Goal: Transaction & Acquisition: Download file/media

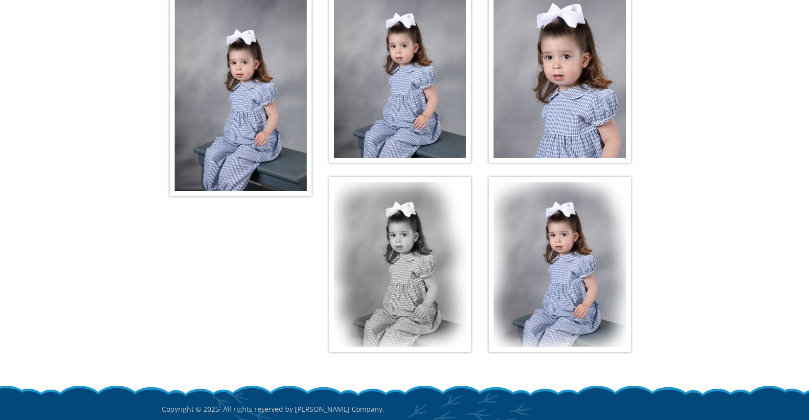
scroll to position [205, 0]
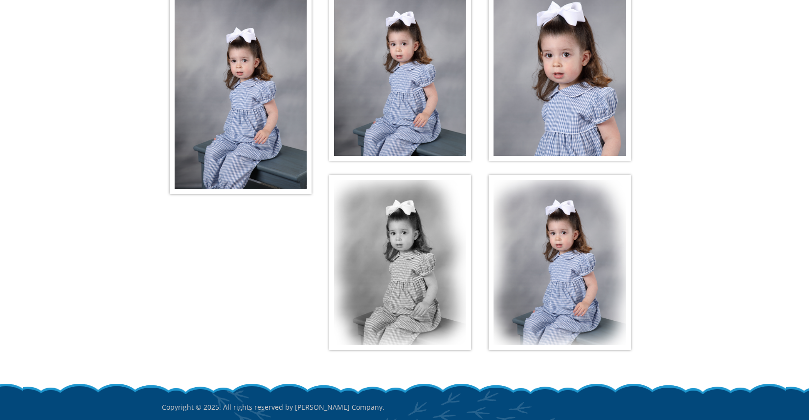
click at [275, 117] on img at bounding box center [241, 90] width 142 height 208
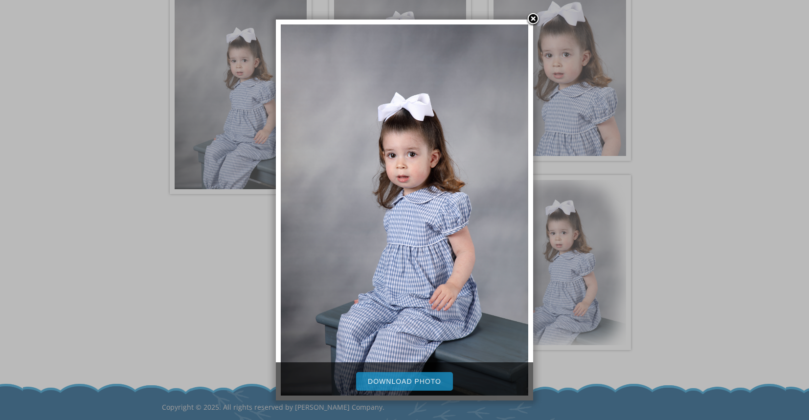
click at [401, 385] on link "Download Photo" at bounding box center [404, 381] width 97 height 19
click at [533, 20] on link at bounding box center [533, 19] width 15 height 15
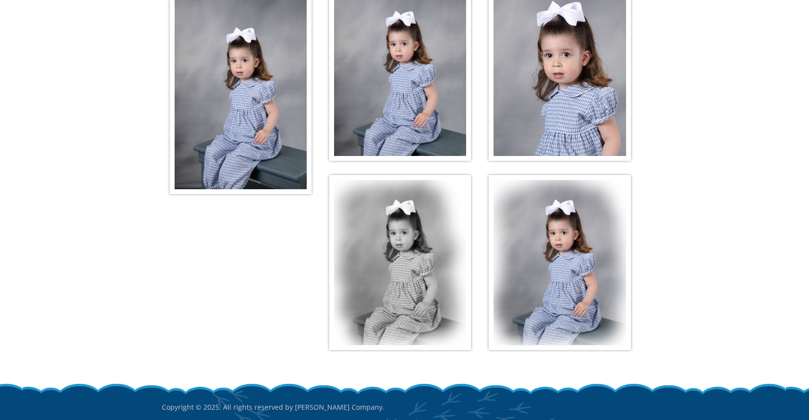
click at [412, 77] on img at bounding box center [400, 73] width 142 height 175
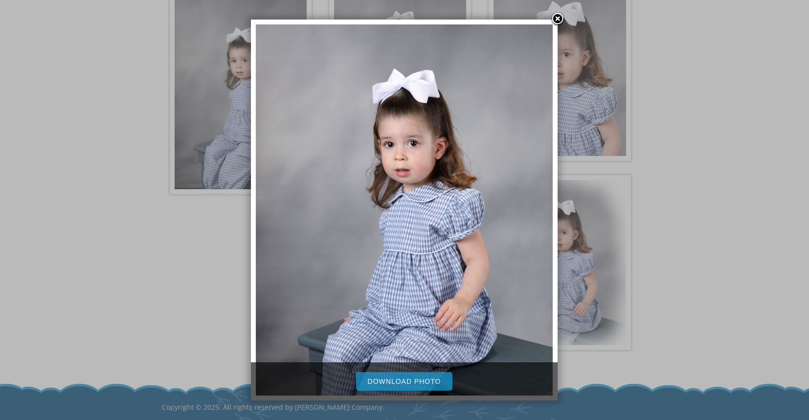
click at [404, 386] on link "Download Photo" at bounding box center [404, 381] width 97 height 19
click at [556, 19] on link at bounding box center [557, 19] width 15 height 15
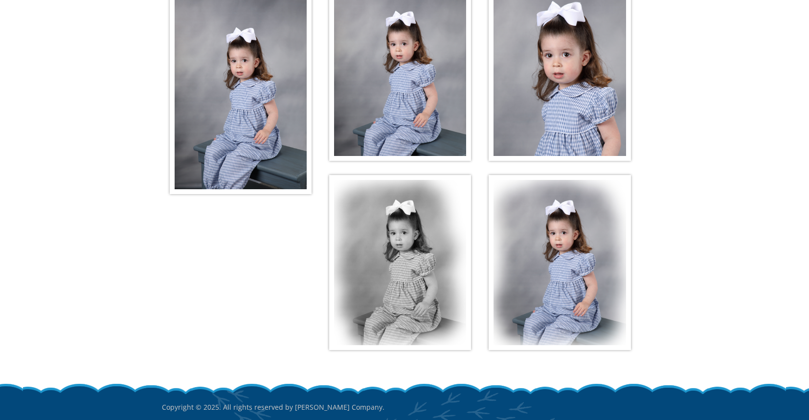
click at [553, 90] on img at bounding box center [560, 73] width 142 height 175
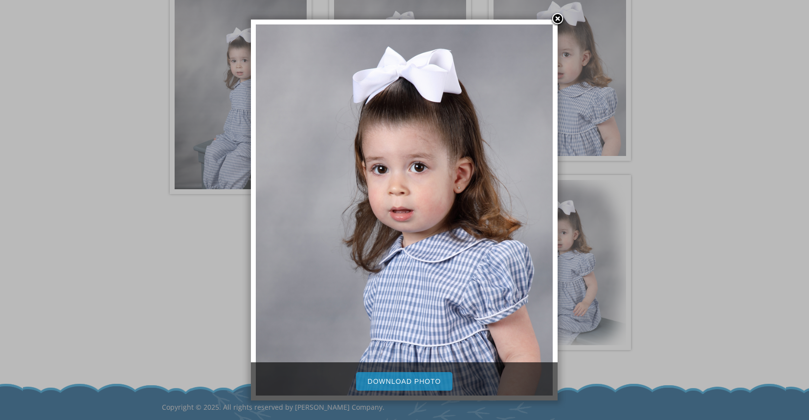
click at [393, 382] on link "Download Photo" at bounding box center [404, 381] width 97 height 19
click at [557, 18] on link at bounding box center [557, 19] width 15 height 15
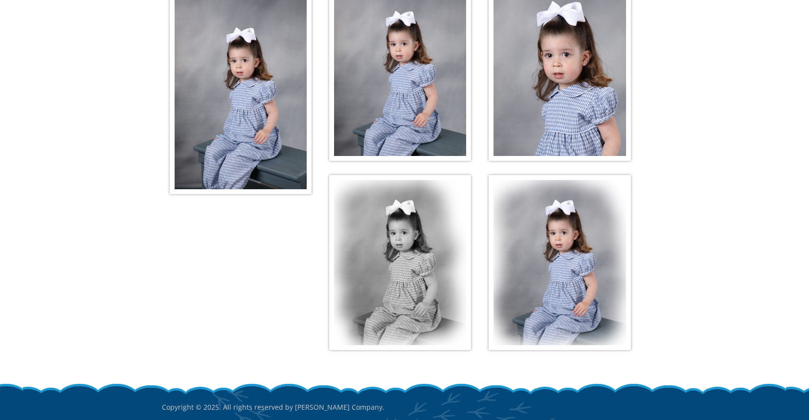
click at [413, 265] on img at bounding box center [400, 262] width 142 height 175
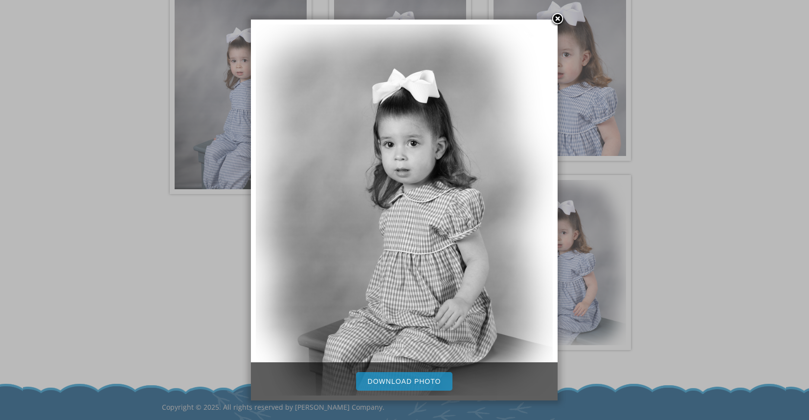
click at [398, 379] on link "Download Photo" at bounding box center [404, 381] width 97 height 19
click at [559, 18] on link at bounding box center [557, 19] width 15 height 15
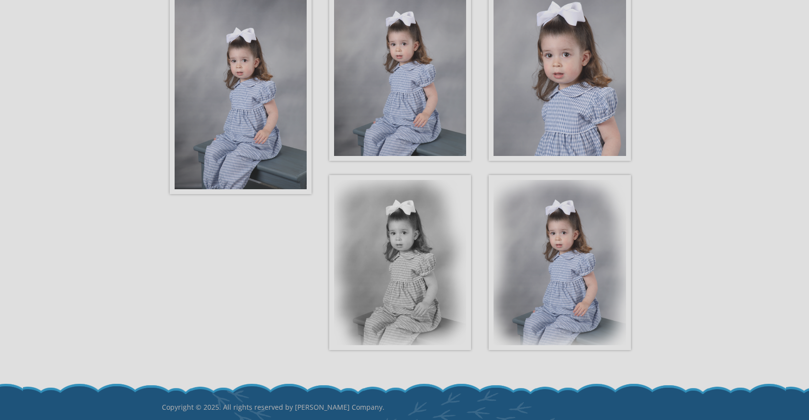
click at [565, 273] on img at bounding box center [560, 262] width 142 height 175
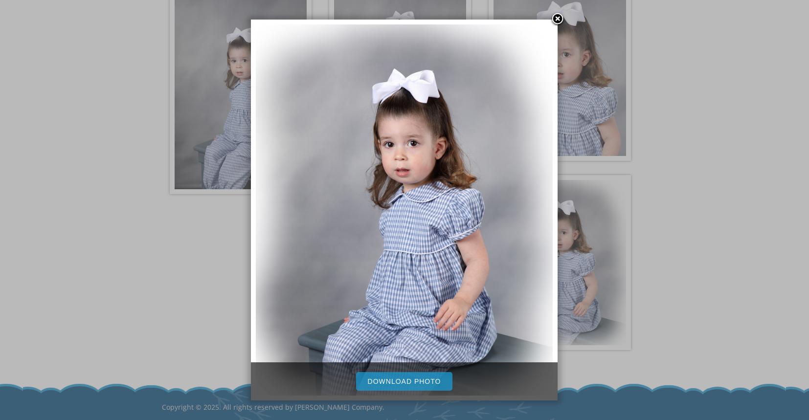
click at [432, 379] on link "Download Photo" at bounding box center [404, 381] width 97 height 19
click at [560, 19] on link at bounding box center [557, 19] width 15 height 15
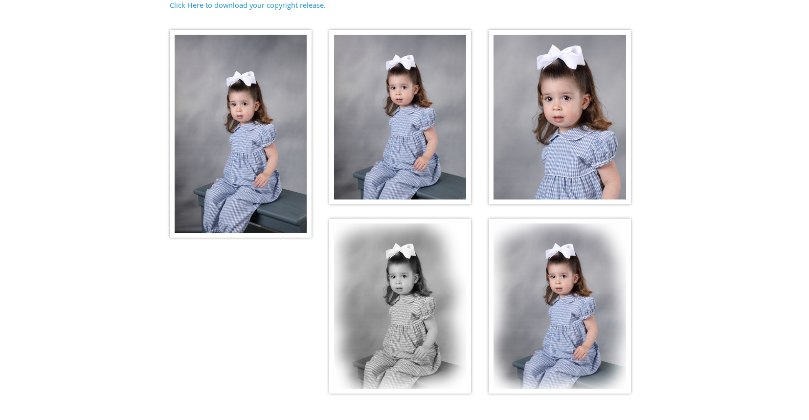
scroll to position [161, 0]
